Goal: Task Accomplishment & Management: Manage account settings

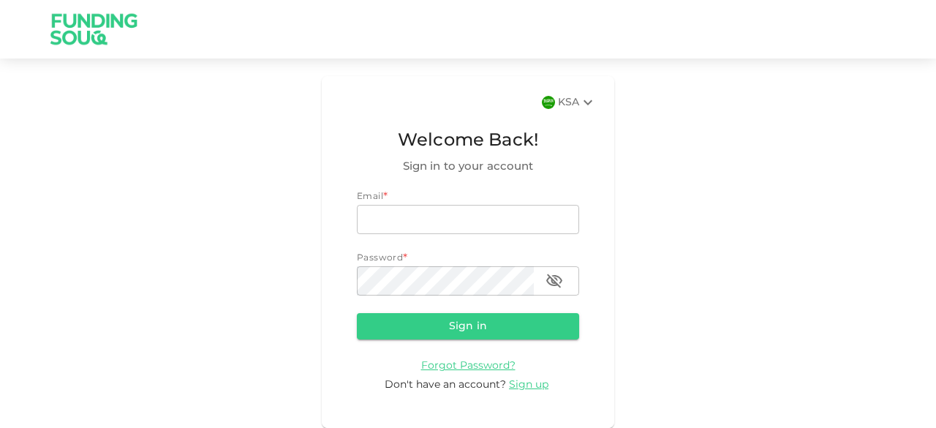
type input "[EMAIL_ADDRESS][DOMAIN_NAME]"
click at [456, 322] on button "Sign in" at bounding box center [468, 326] width 222 height 26
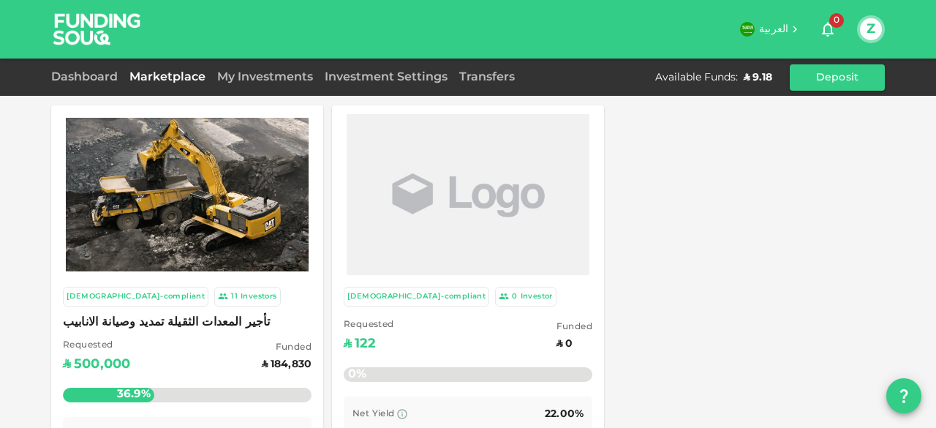
click at [488, 204] on img at bounding box center [467, 195] width 243 height 170
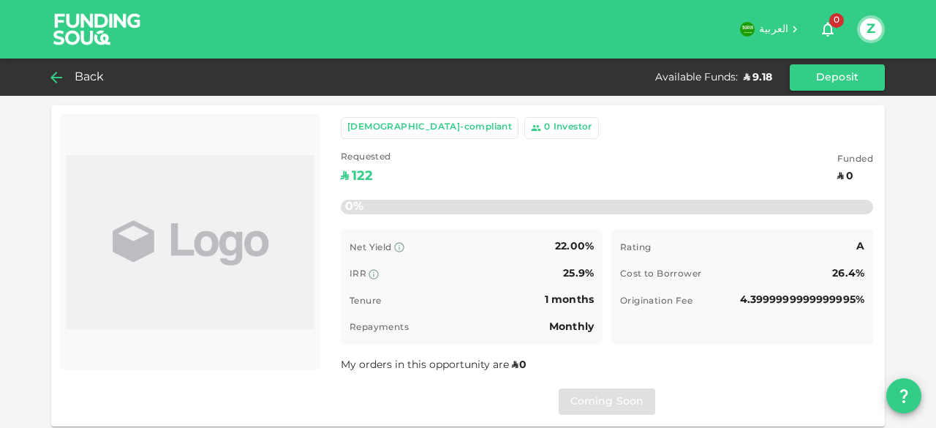
click at [76, 75] on span "Back" at bounding box center [90, 77] width 30 height 20
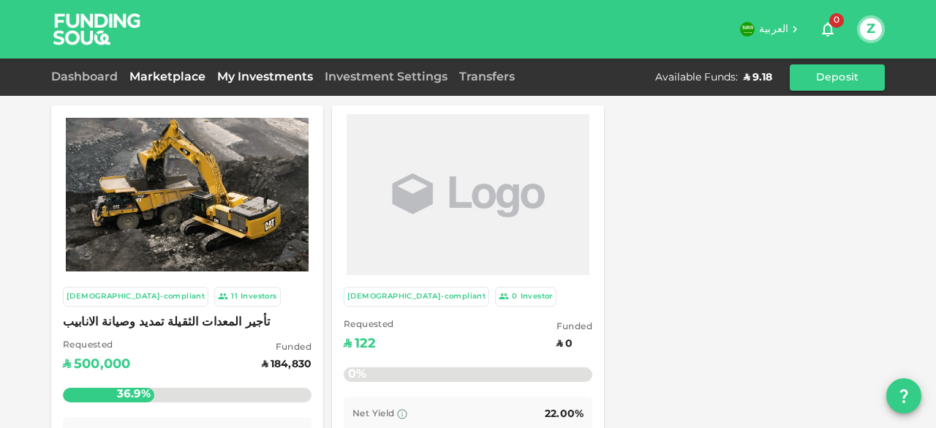
click at [277, 79] on link "My Investments" at bounding box center [264, 77] width 107 height 11
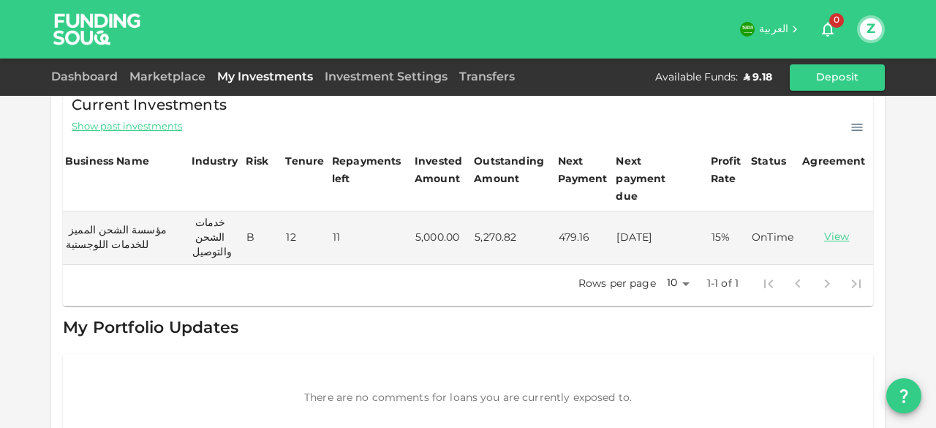
scroll to position [285, 0]
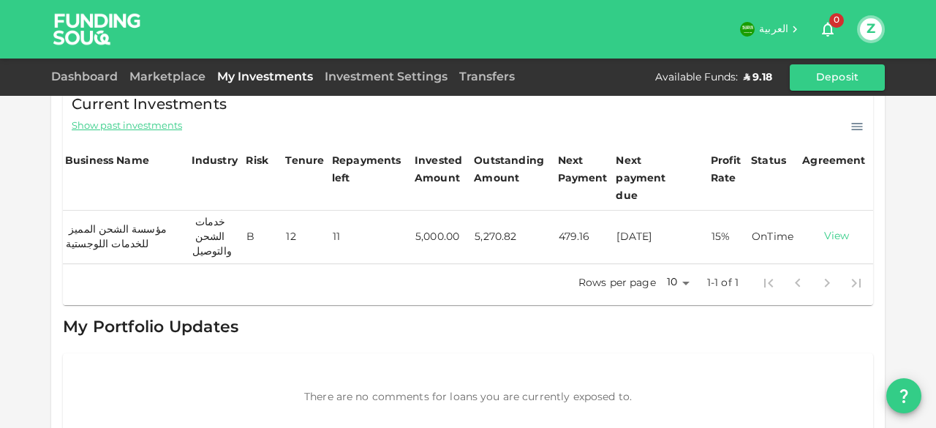
click at [831, 230] on link "View" at bounding box center [836, 237] width 67 height 14
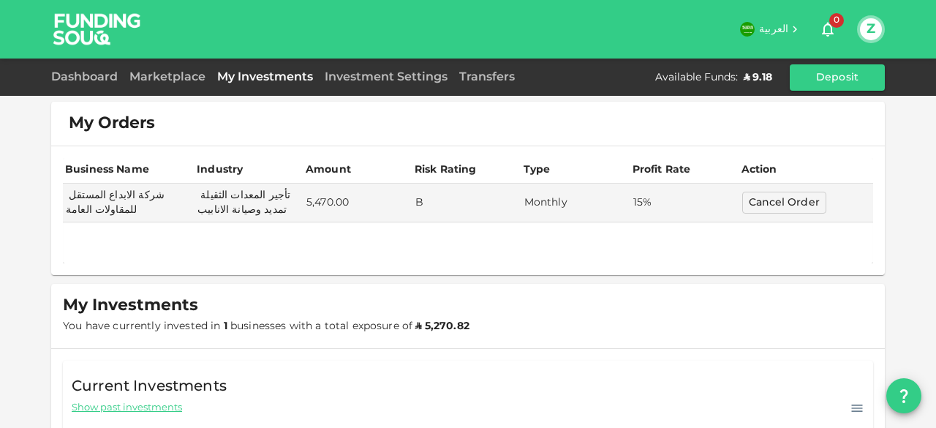
scroll to position [0, 0]
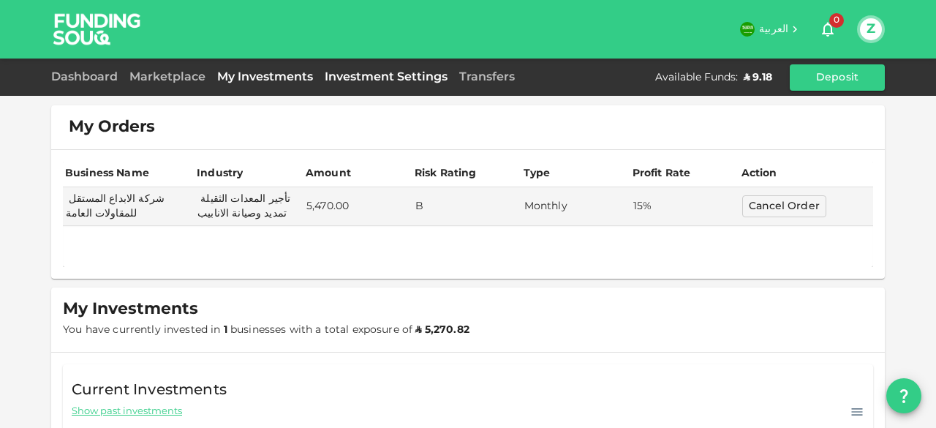
click at [384, 80] on link "Investment Settings" at bounding box center [386, 77] width 134 height 11
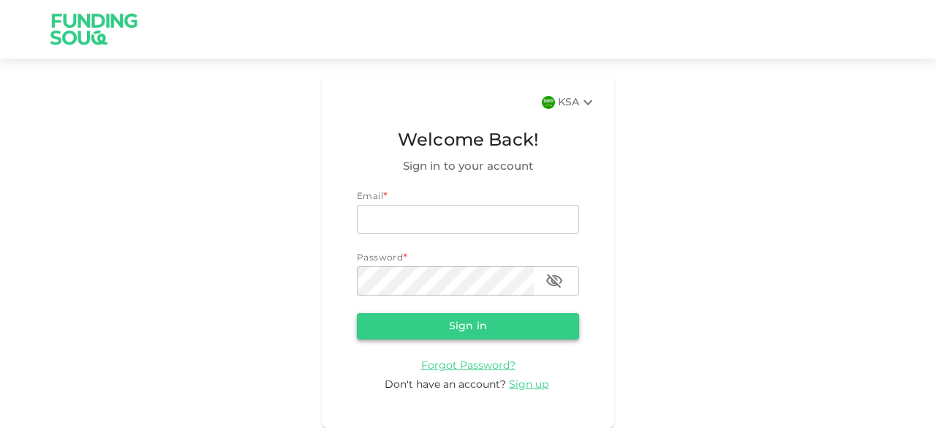
type input "[EMAIL_ADDRESS][DOMAIN_NAME]"
click at [475, 319] on button "Sign in" at bounding box center [468, 326] width 222 height 26
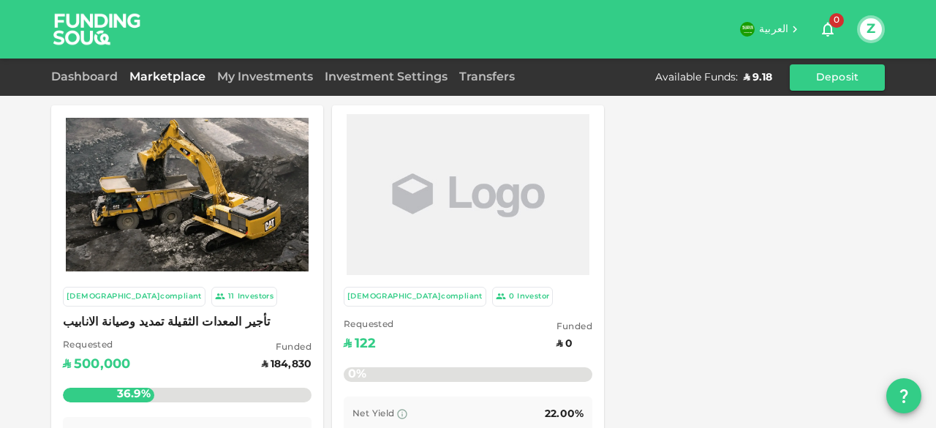
click at [773, 26] on span "العربية" at bounding box center [773, 29] width 29 height 10
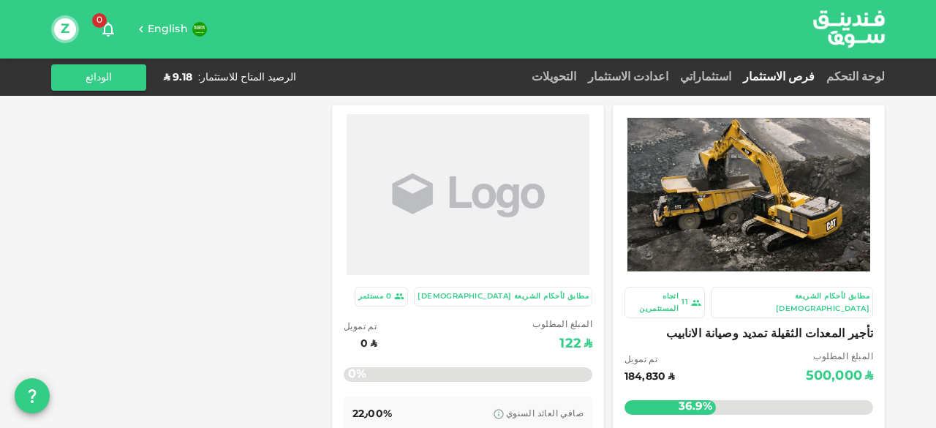
click at [167, 31] on span "English" at bounding box center [168, 29] width 40 height 10
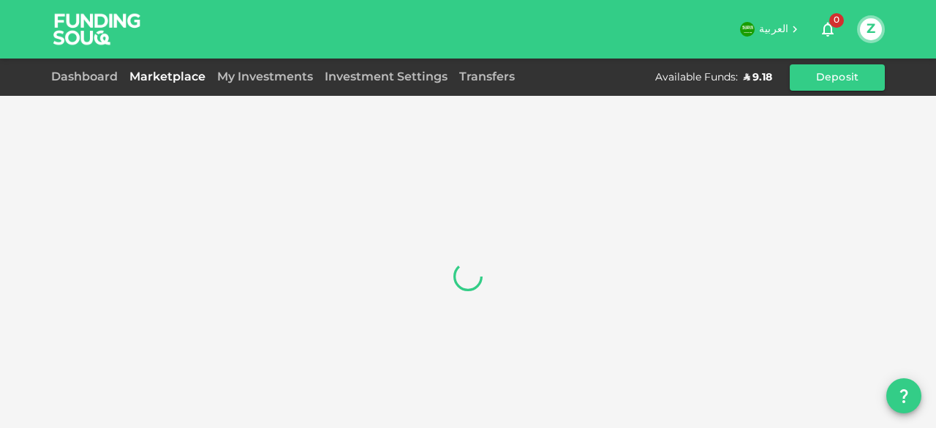
click at [873, 28] on button "Z" at bounding box center [871, 29] width 22 height 22
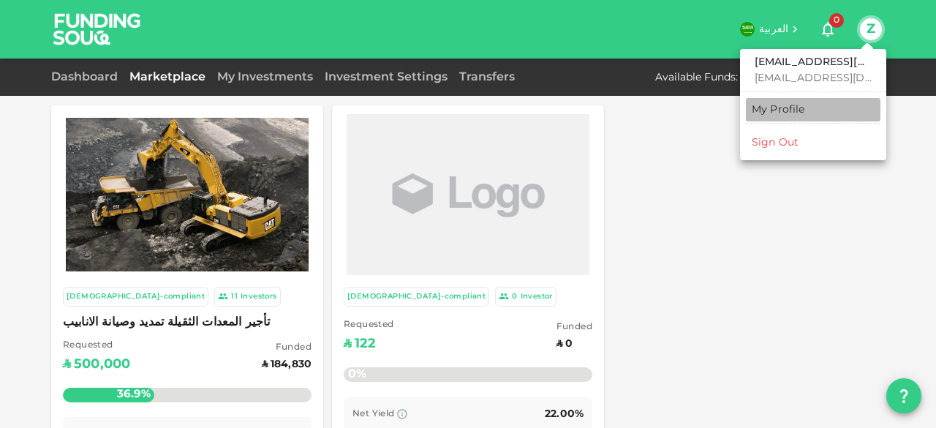
click at [781, 116] on div "My Profile" at bounding box center [777, 109] width 53 height 15
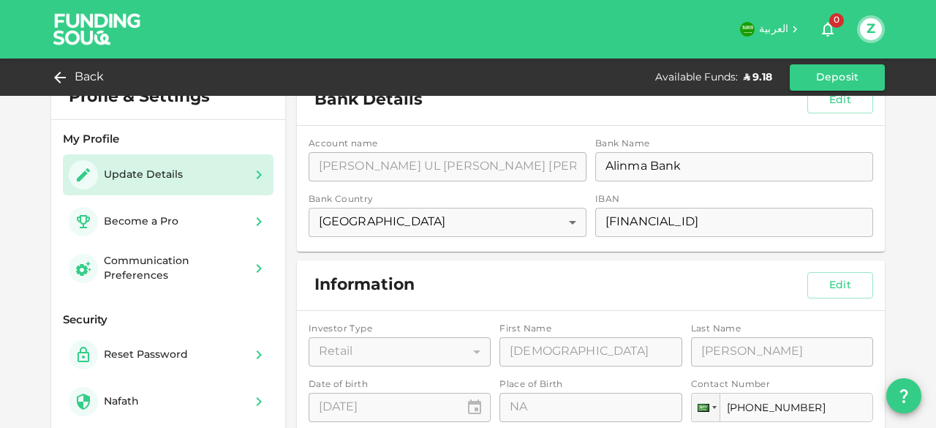
scroll to position [31, 0]
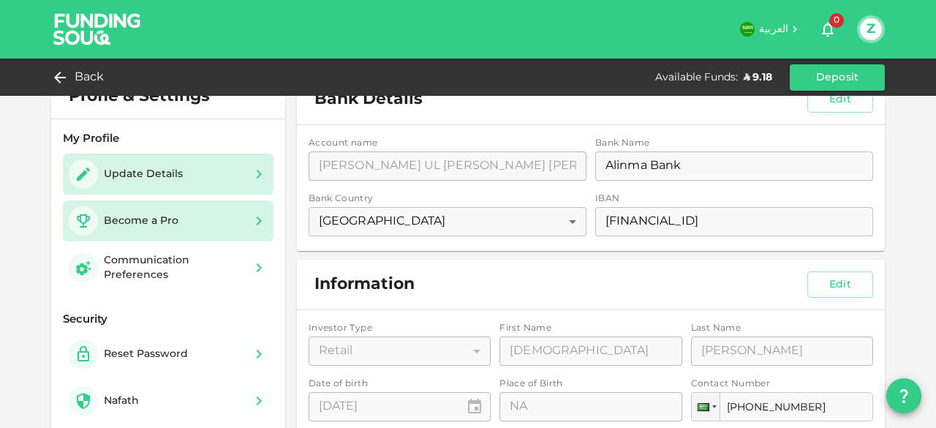
click at [168, 211] on div "Become a Pro" at bounding box center [126, 220] width 115 height 29
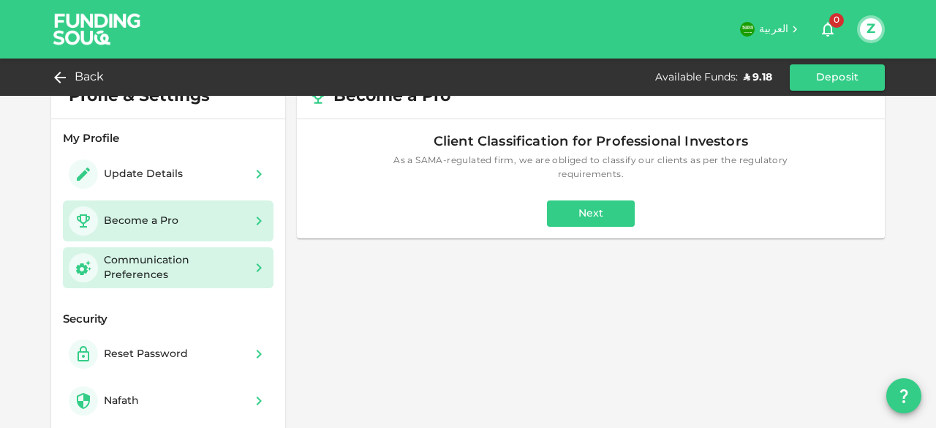
click at [162, 259] on div "Communication Preferences" at bounding box center [174, 267] width 140 height 29
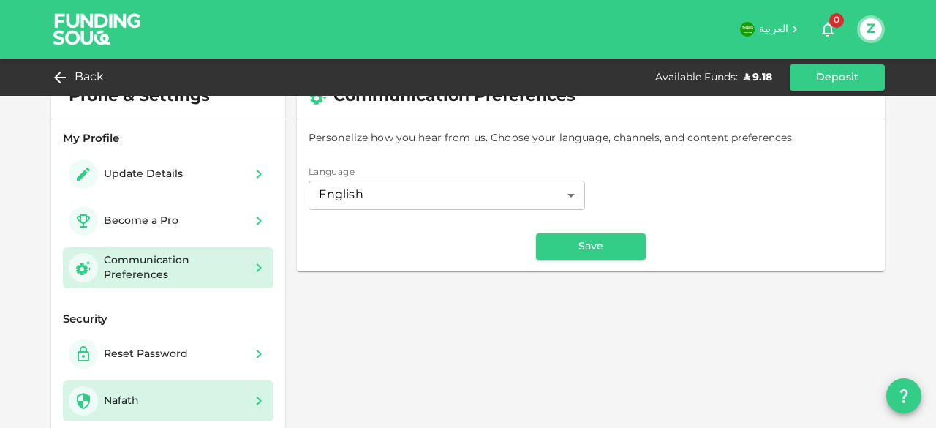
click at [177, 401] on div "Nafath" at bounding box center [168, 400] width 199 height 29
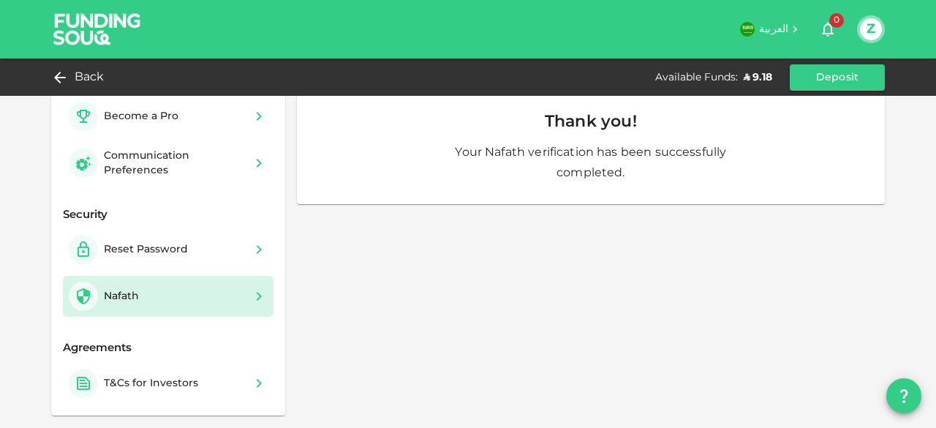
scroll to position [142, 0]
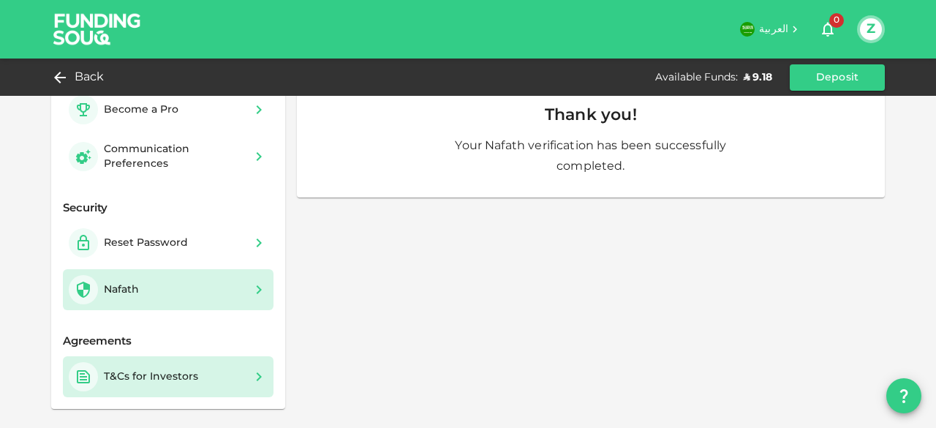
click at [189, 376] on div "T&Cs for Investors" at bounding box center [151, 376] width 94 height 15
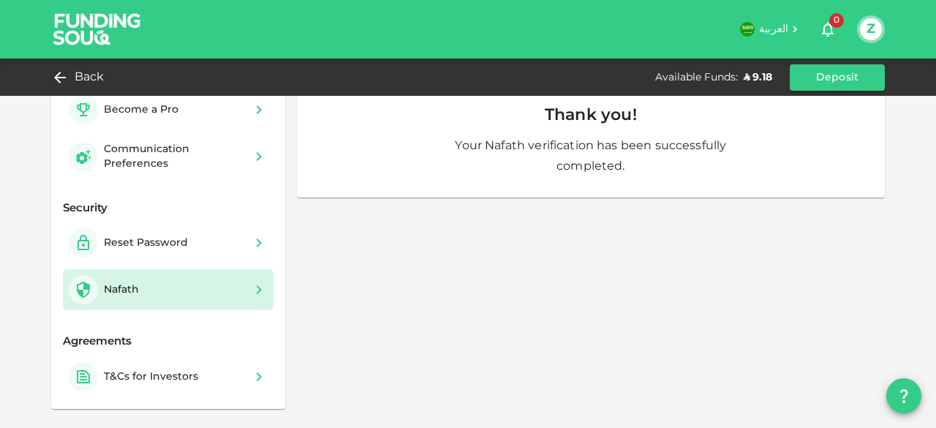
scroll to position [0, 0]
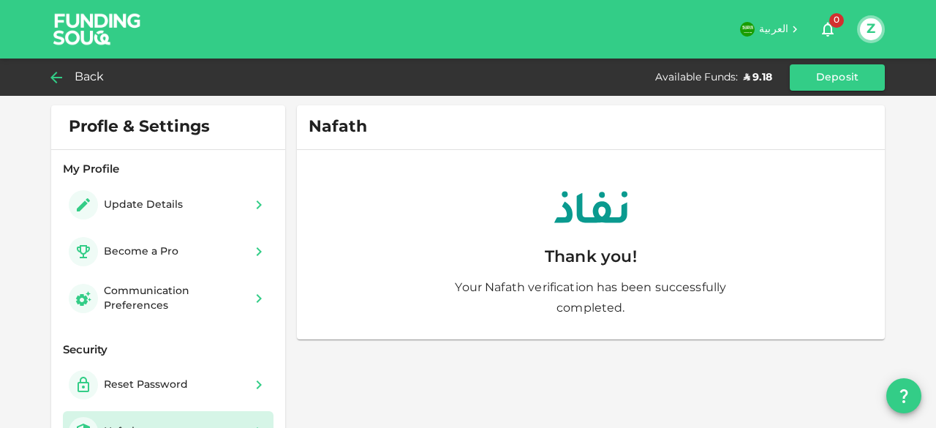
click at [64, 80] on icon at bounding box center [57, 78] width 18 height 18
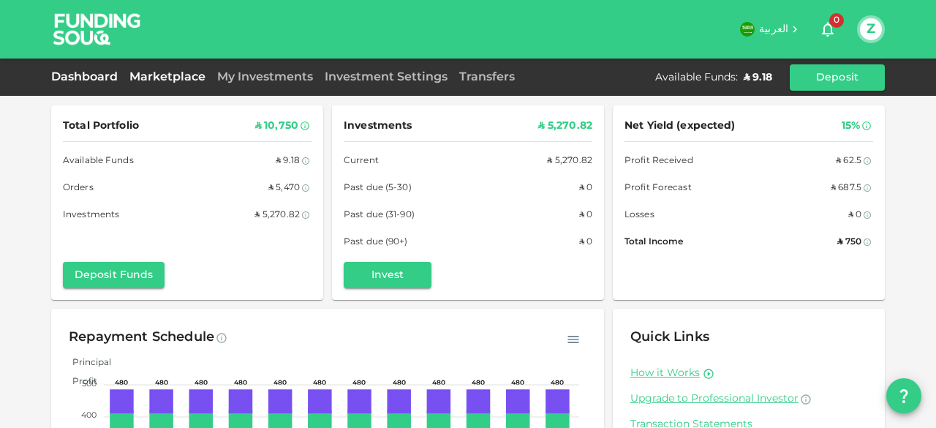
click at [181, 80] on link "Marketplace" at bounding box center [168, 77] width 88 height 11
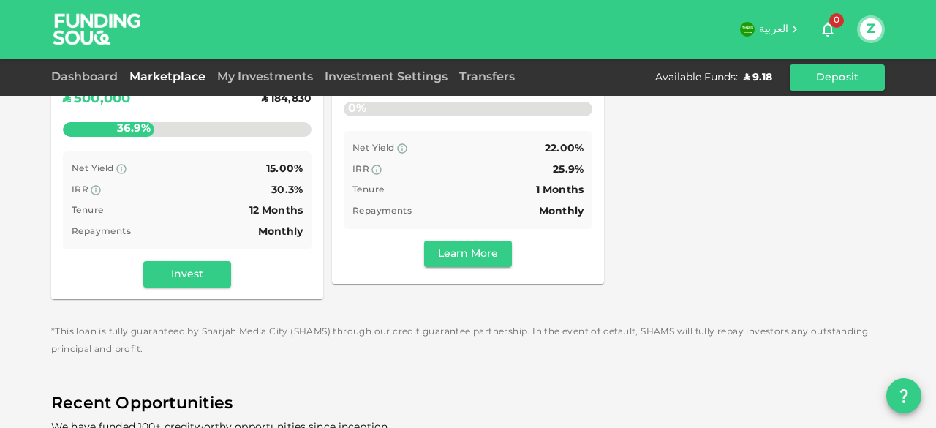
scroll to position [317, 0]
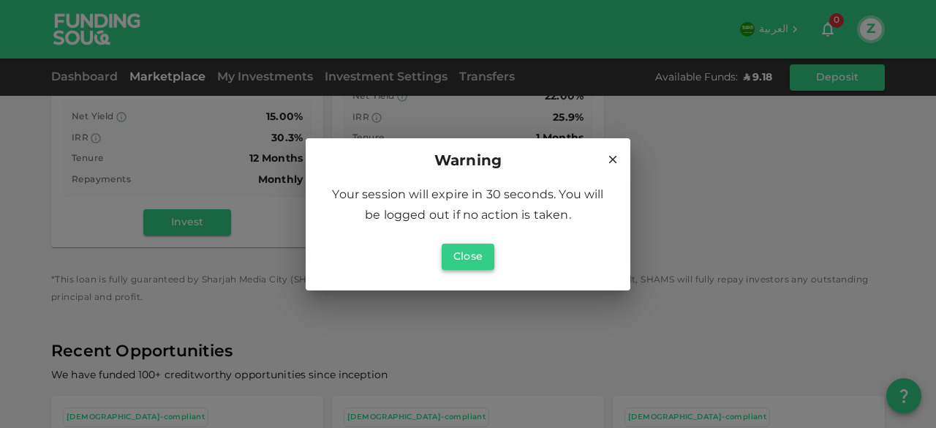
click at [460, 260] on button "Close" at bounding box center [467, 256] width 53 height 26
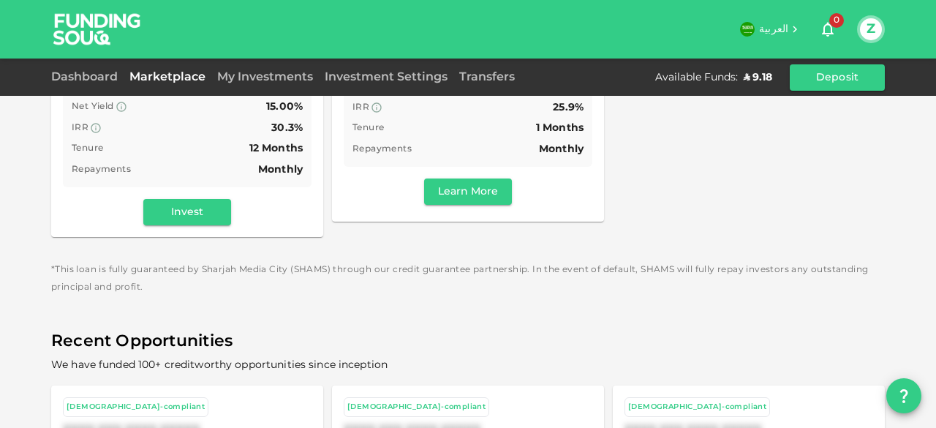
scroll to position [344, 0]
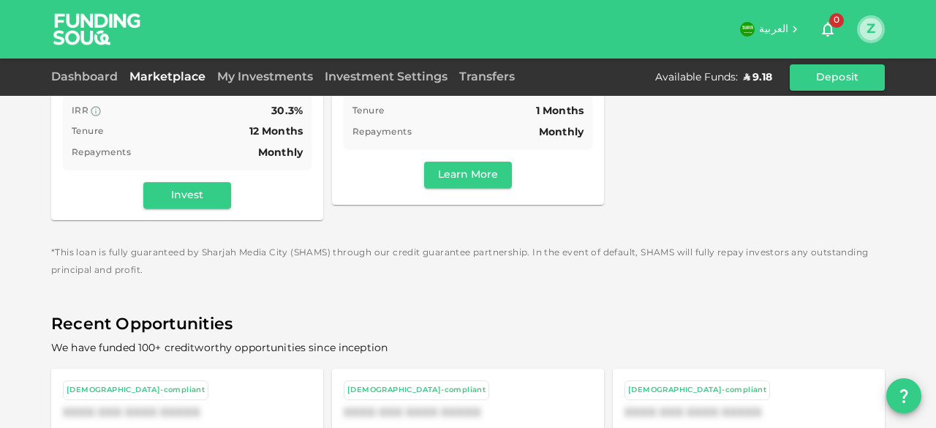
click at [870, 26] on button "Z" at bounding box center [871, 29] width 22 height 22
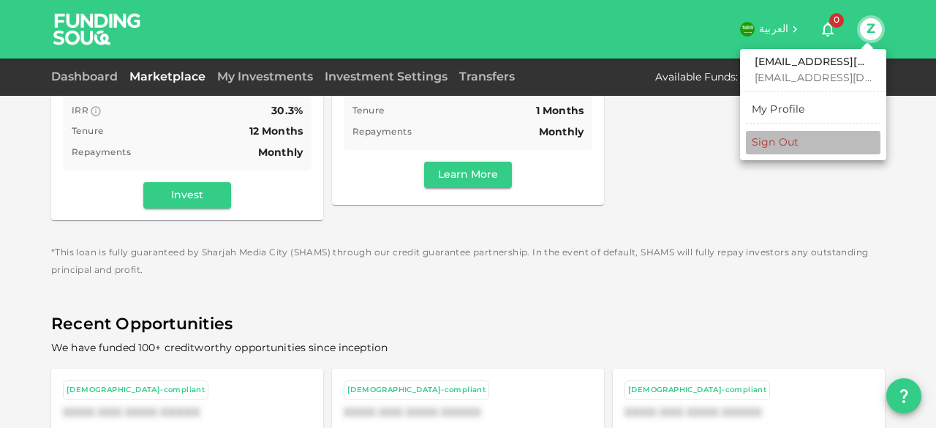
click at [778, 143] on div "Sign Out" at bounding box center [774, 142] width 47 height 15
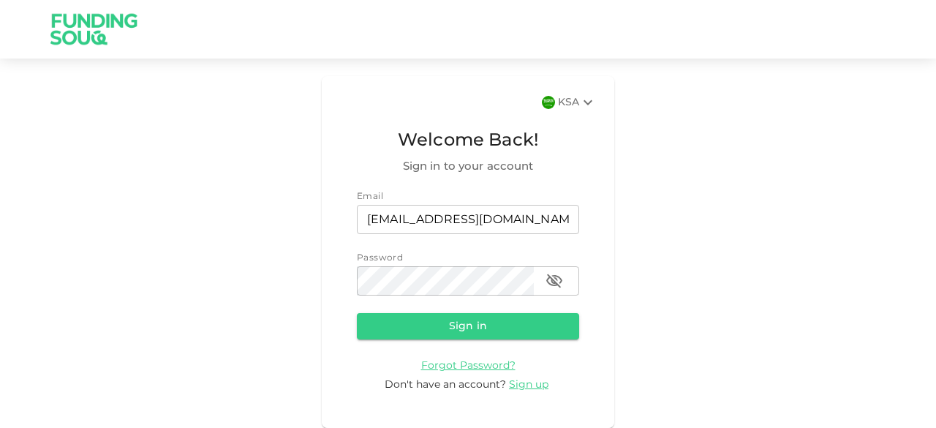
click at [579, 91] on div "KSA Welcome Back! Sign in to your account Email email zia_1056@hotmail.com emai…" at bounding box center [468, 252] width 292 height 352
click at [577, 99] on div "KSA" at bounding box center [577, 103] width 39 height 18
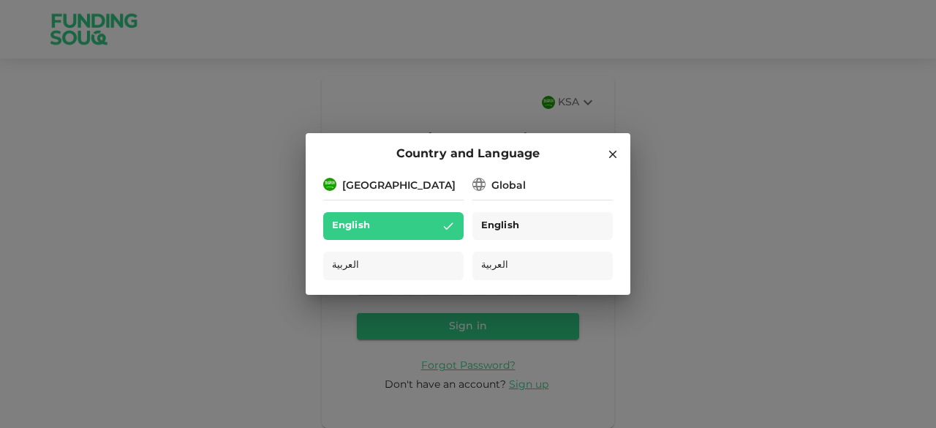
click at [513, 219] on span "English" at bounding box center [500, 226] width 38 height 17
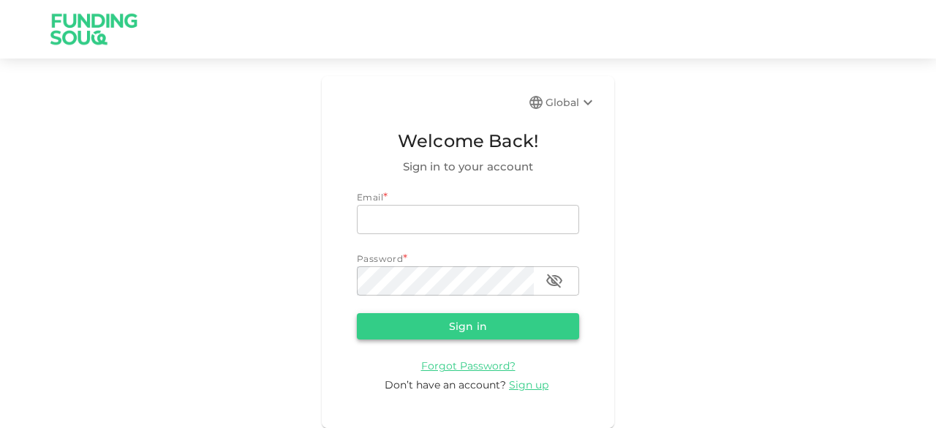
type input "[EMAIL_ADDRESS][DOMAIN_NAME]"
click at [450, 328] on button "Sign in" at bounding box center [468, 326] width 222 height 26
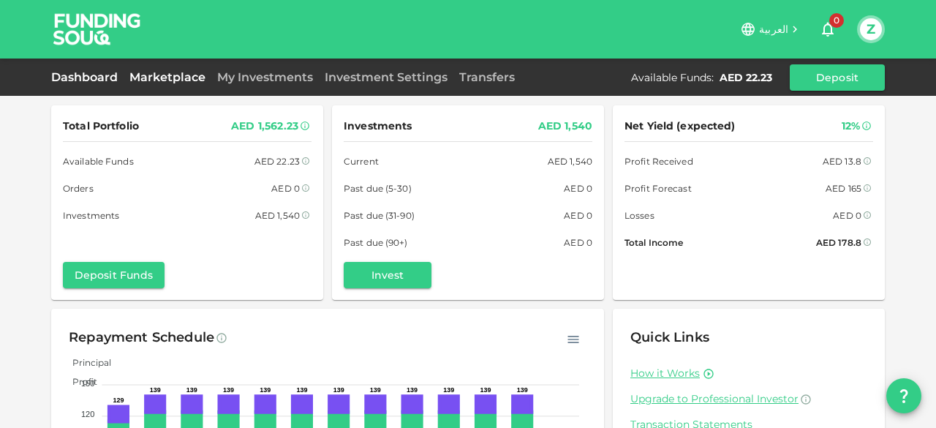
click at [194, 78] on link "Marketplace" at bounding box center [168, 77] width 88 height 14
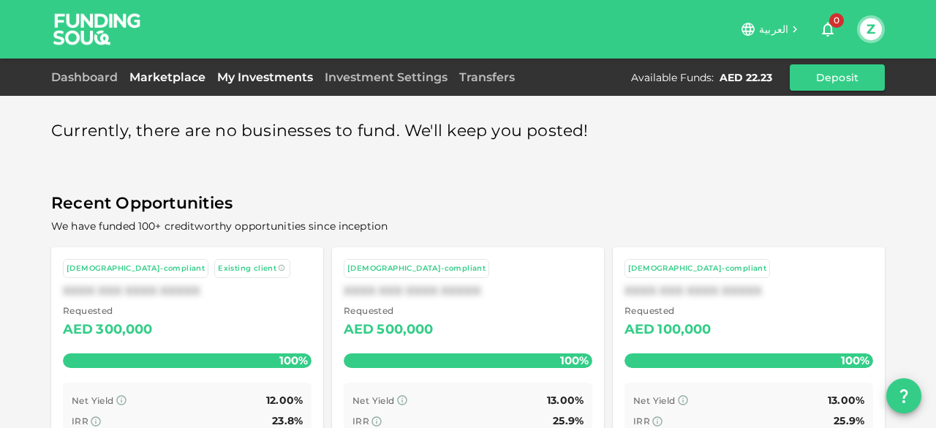
click at [277, 83] on link "My Investments" at bounding box center [264, 77] width 107 height 14
